Goal: Information Seeking & Learning: Learn about a topic

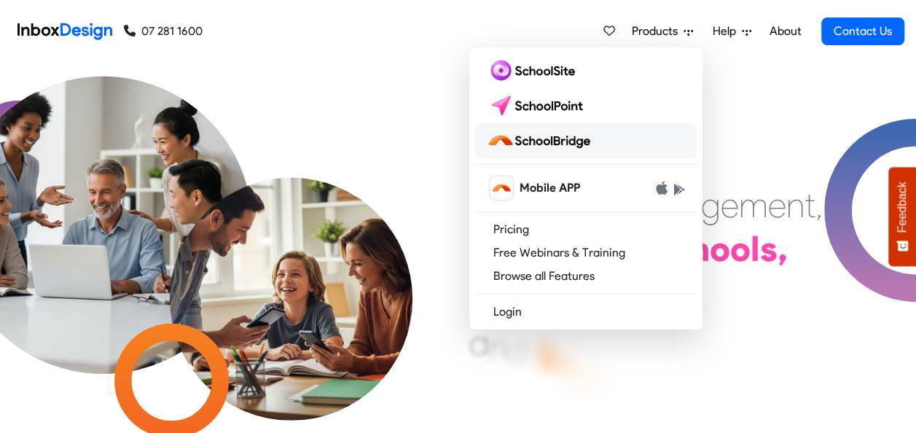
click at [543, 141] on img at bounding box center [541, 140] width 109 height 23
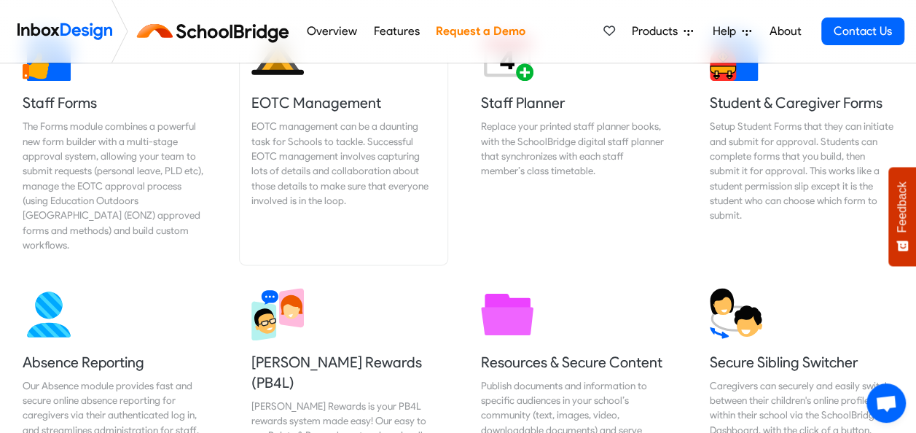
scroll to position [729, 0]
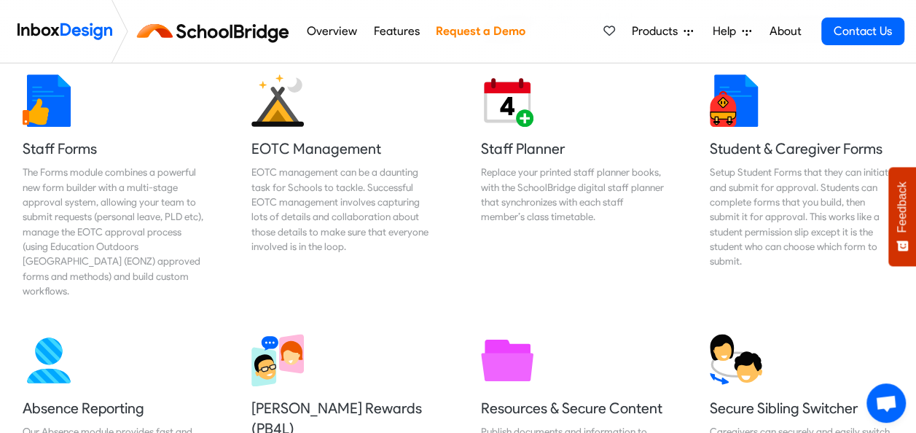
click at [667, 28] on span "Products" at bounding box center [658, 31] width 52 height 17
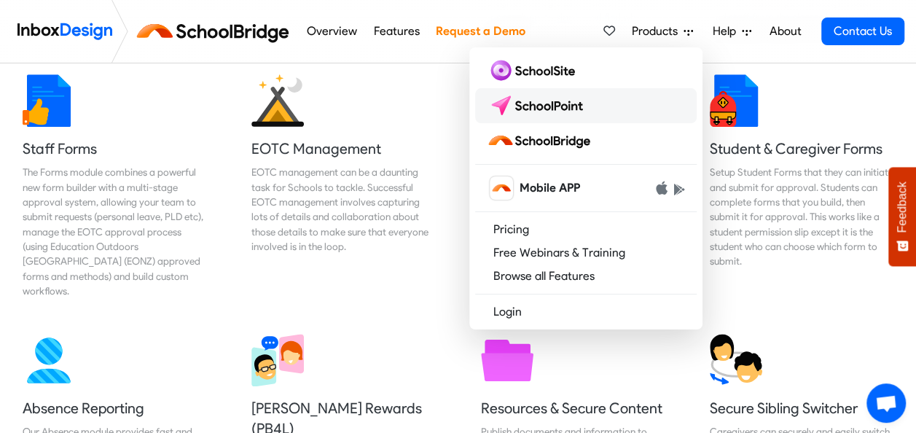
click at [583, 111] on img at bounding box center [538, 105] width 103 height 23
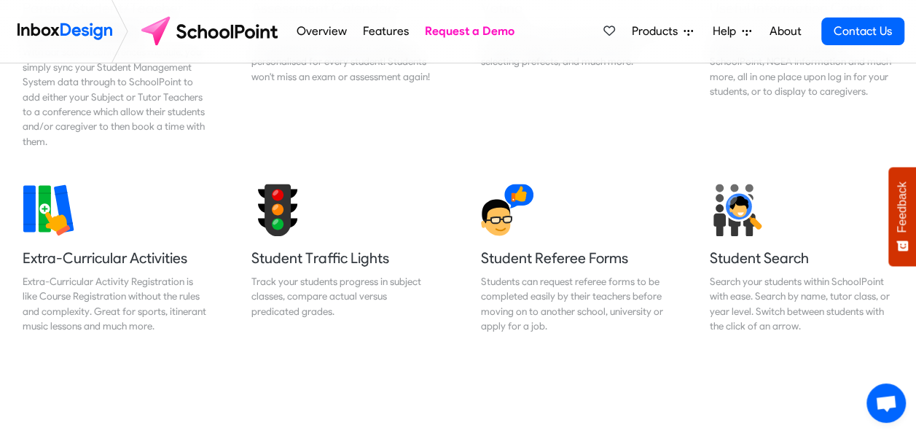
scroll to position [1020, 0]
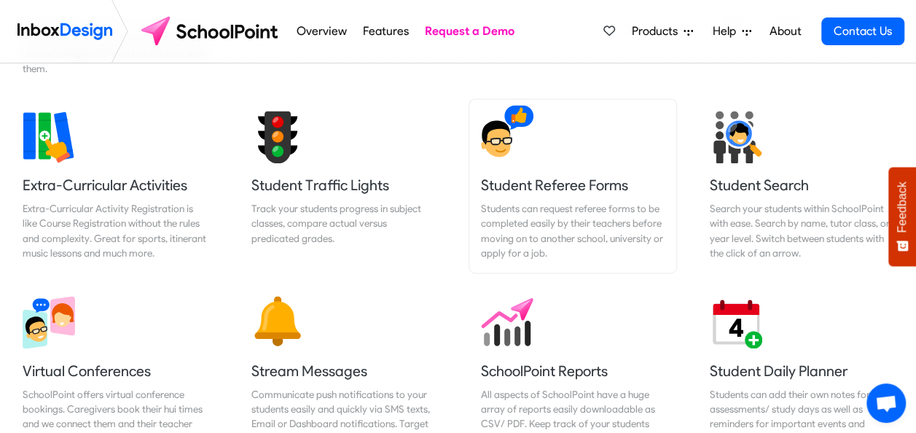
click at [531, 212] on div "Students can request referee forms to be completed easily by their teachers bef…" at bounding box center [573, 231] width 184 height 60
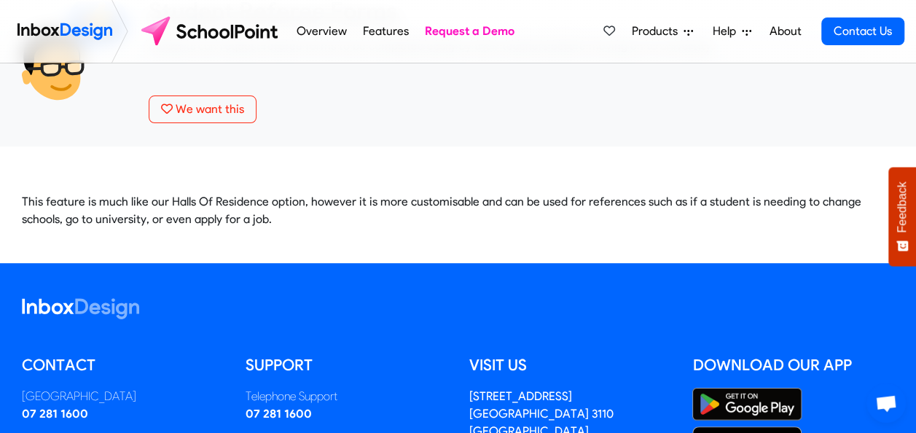
scroll to position [73, 0]
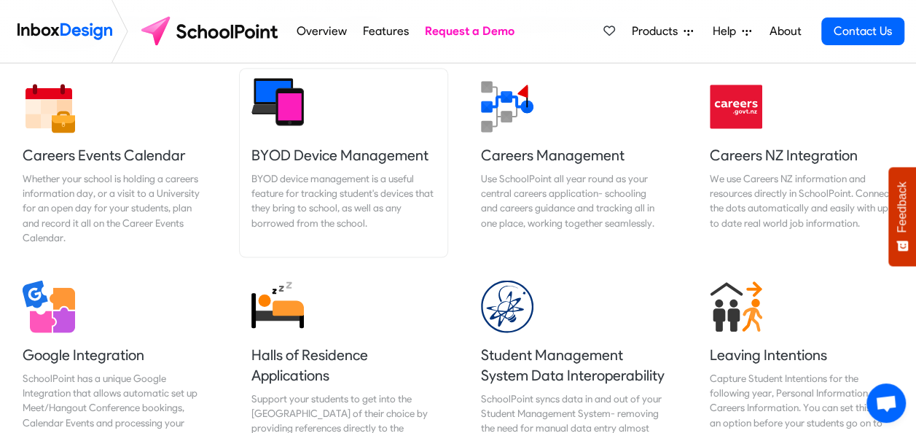
scroll to position [1530, 0]
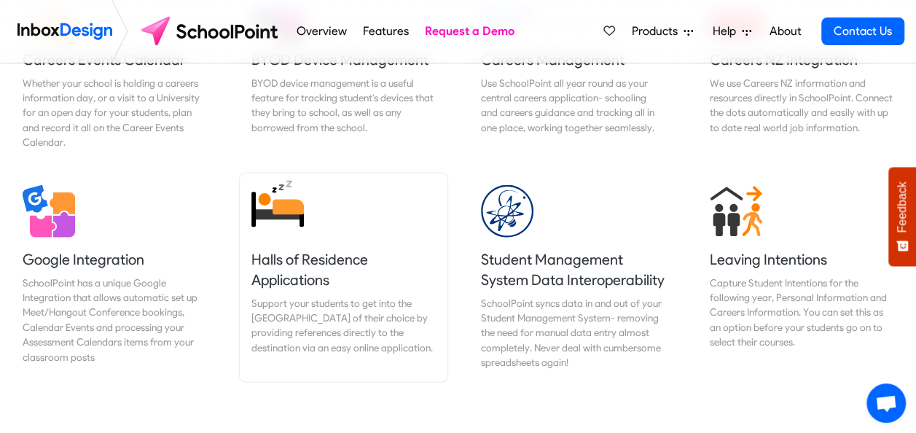
click at [318, 275] on h5 "Halls of Residence Applications" at bounding box center [343, 269] width 184 height 41
